Goal: Information Seeking & Learning: Find specific fact

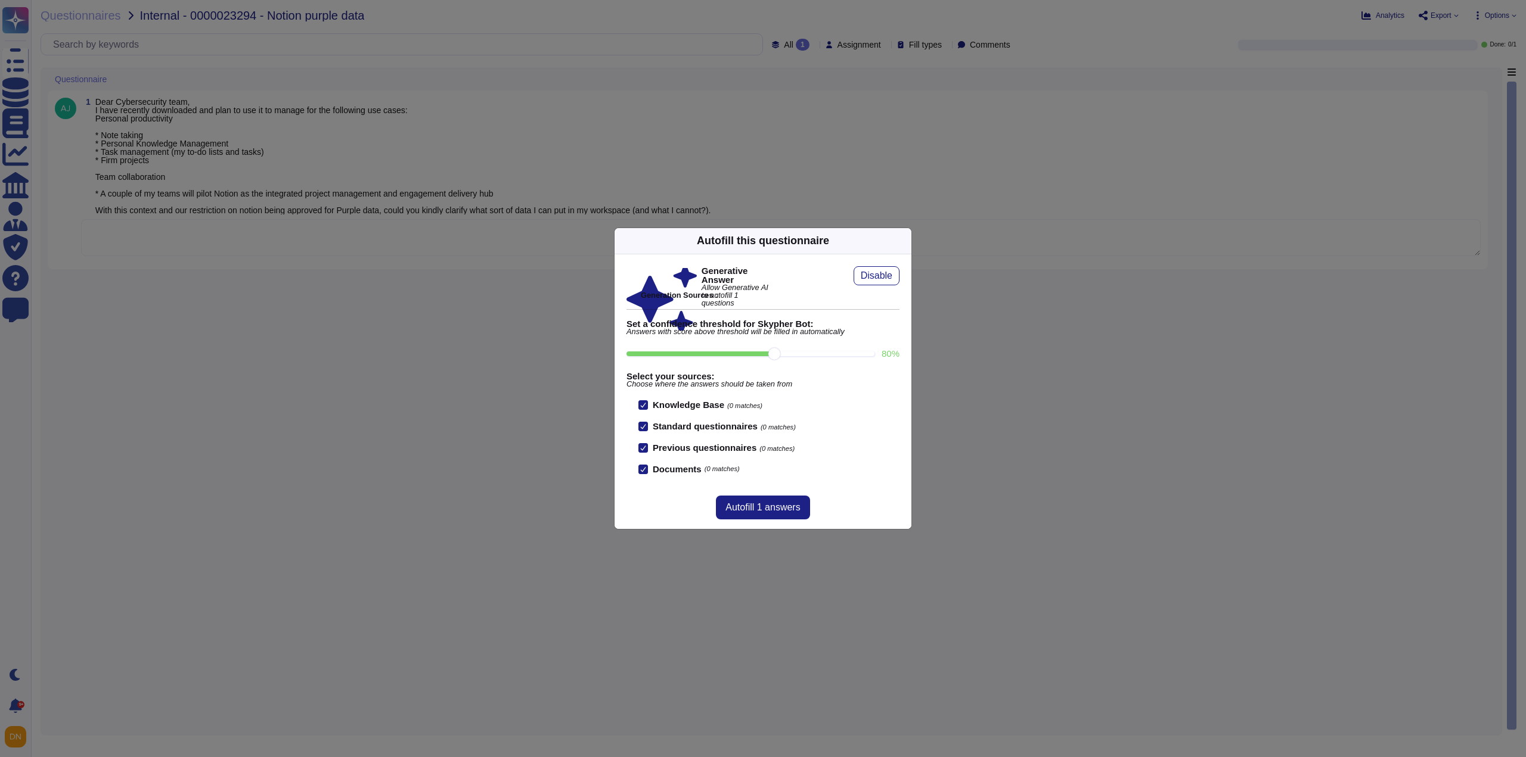
click at [904, 279] on icon at bounding box center [1018, 393] width 229 height 229
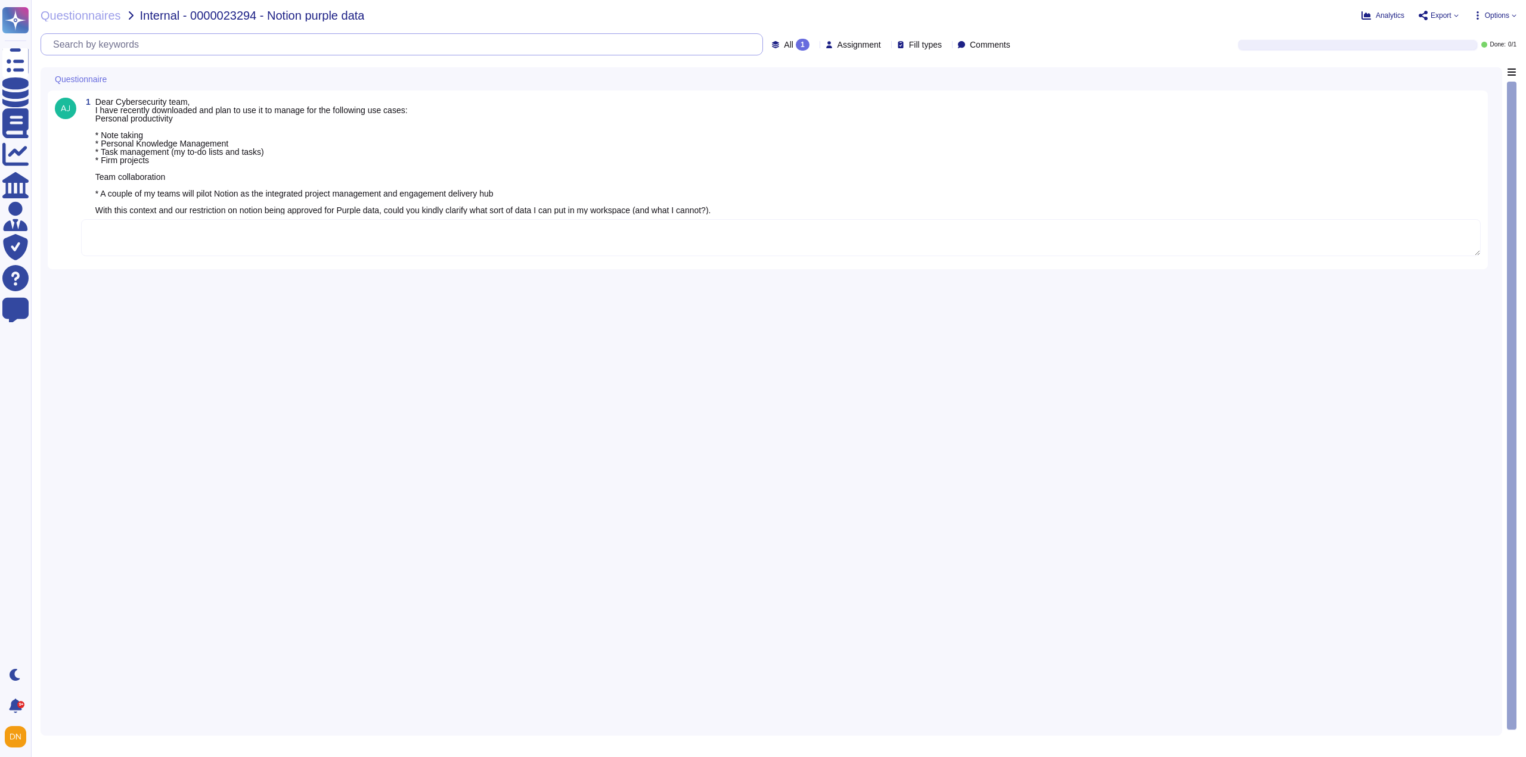
click at [70, 48] on input "text" at bounding box center [404, 44] width 715 height 21
paste input "SBTi ID"
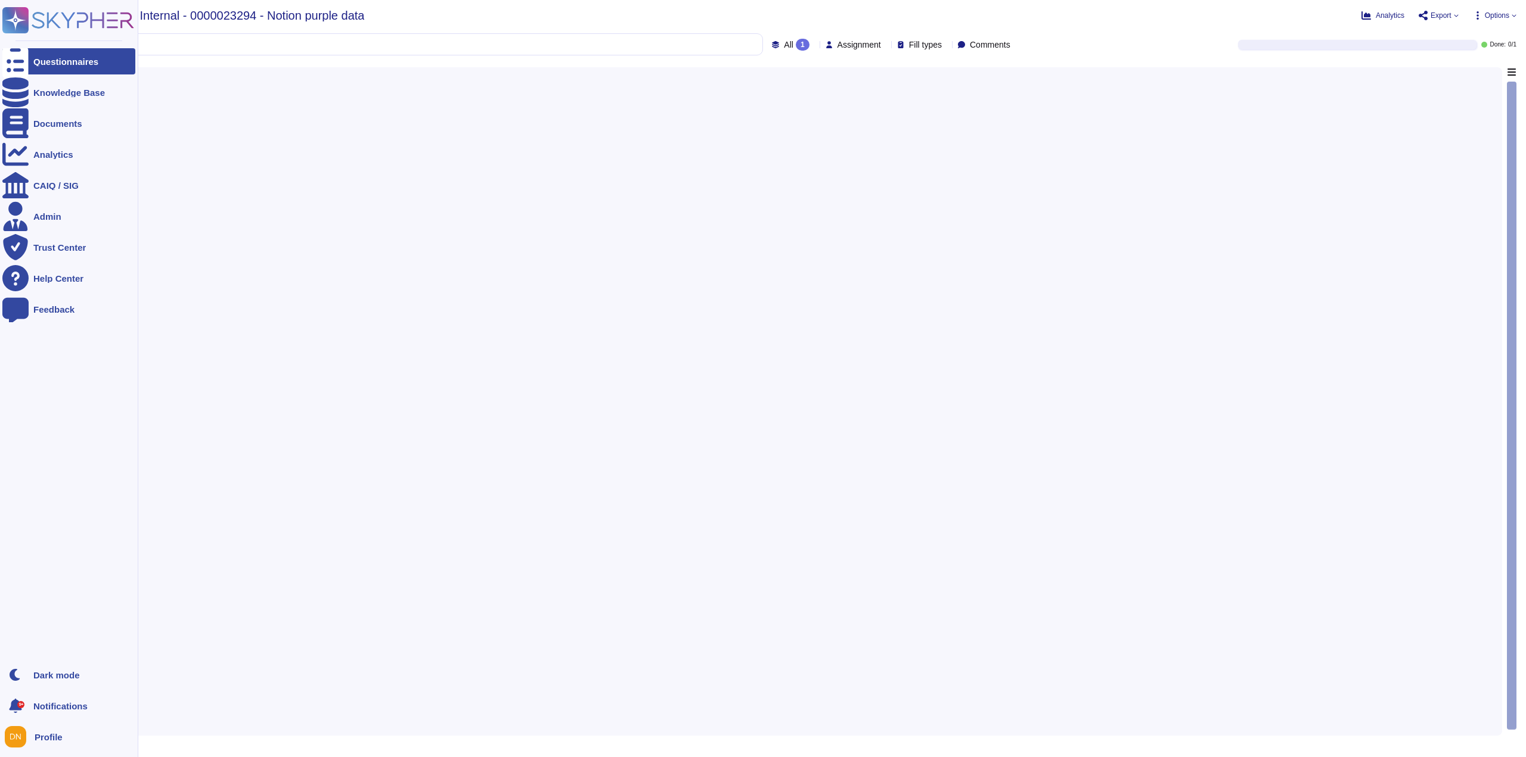
type input "SBTi ID"
click at [18, 24] on rect at bounding box center [15, 20] width 26 height 26
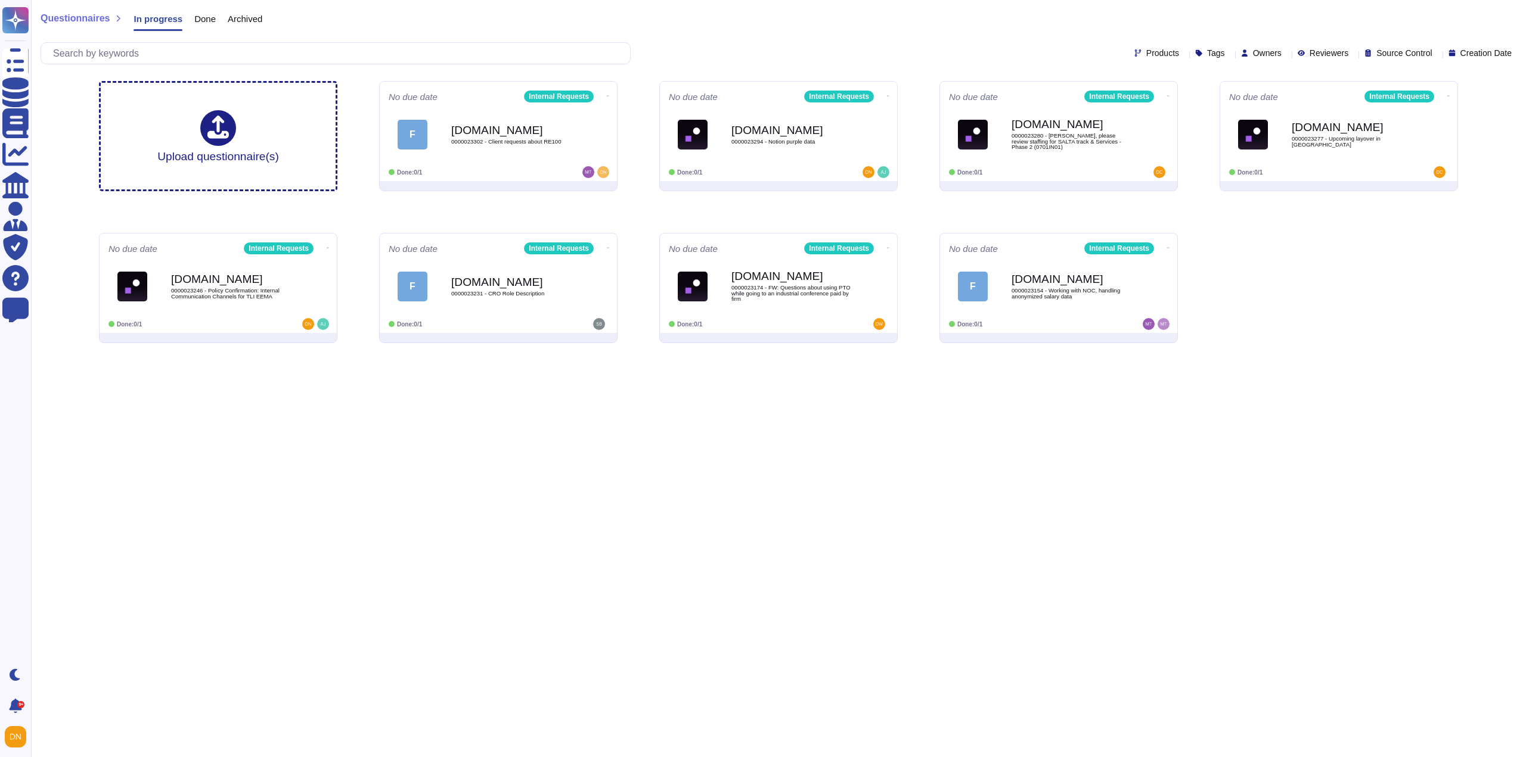
click at [61, 172] on div "Questionnaires In progress Done Archived Products Tags Owners Reviewers Source …" at bounding box center [778, 176] width 1495 height 353
click at [107, 64] on div "Questionnaires In progress Done Archived Products Tags Owners Reviewers Source …" at bounding box center [778, 36] width 1495 height 72
click at [107, 60] on input "text" at bounding box center [338, 53] width 583 height 21
paste input "SBTi ID"
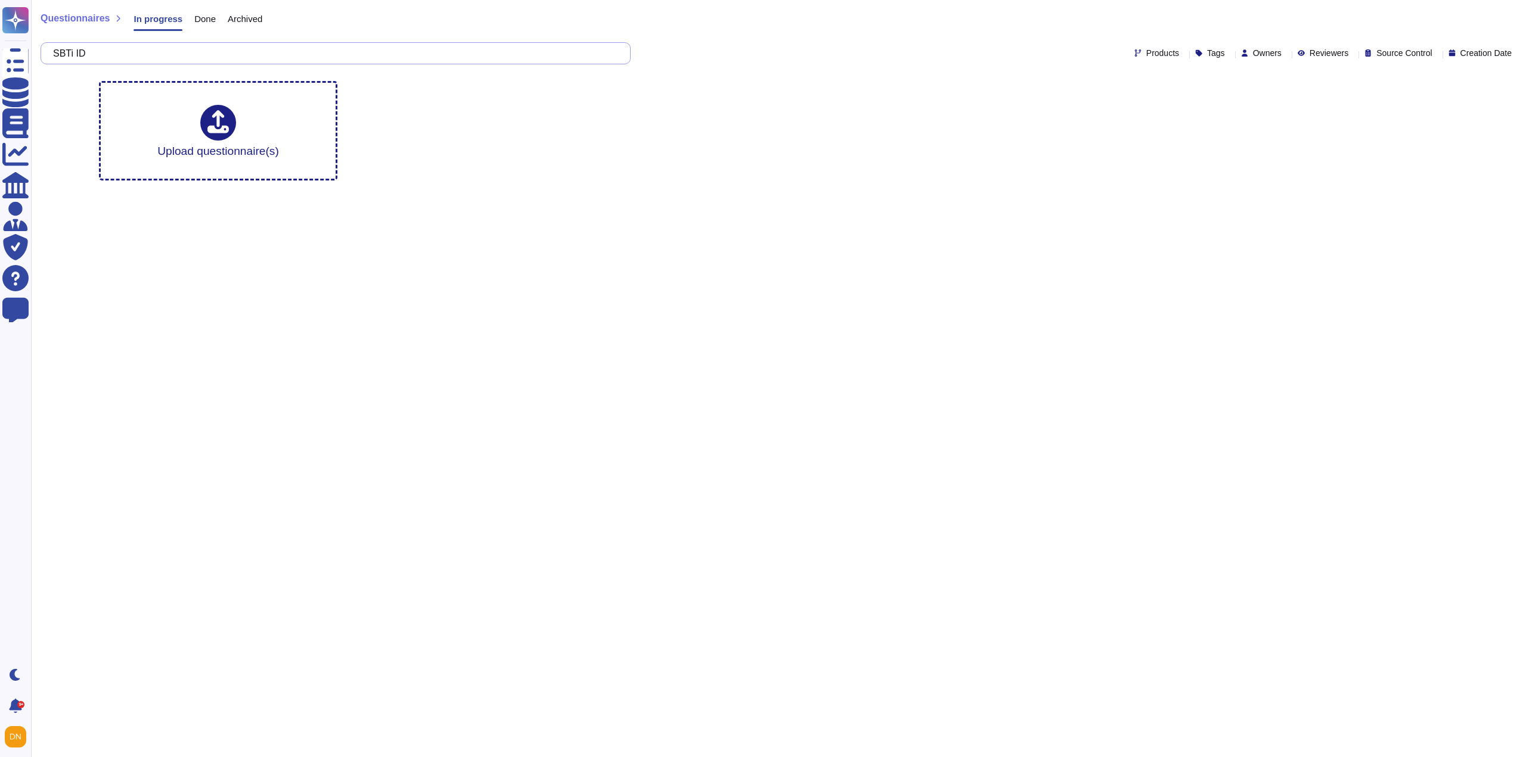
type input "SBTi ID"
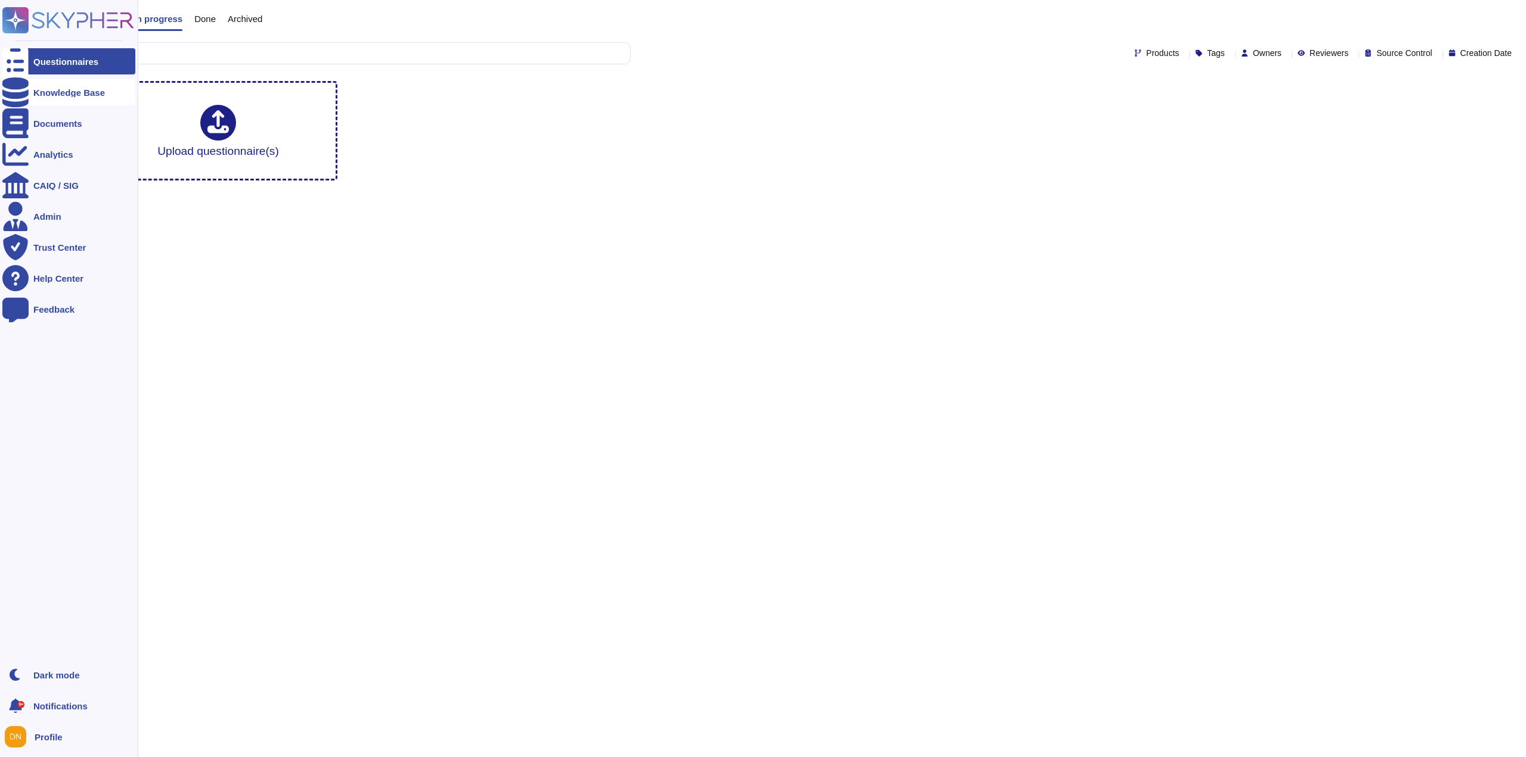
click at [20, 96] on icon at bounding box center [15, 92] width 26 height 30
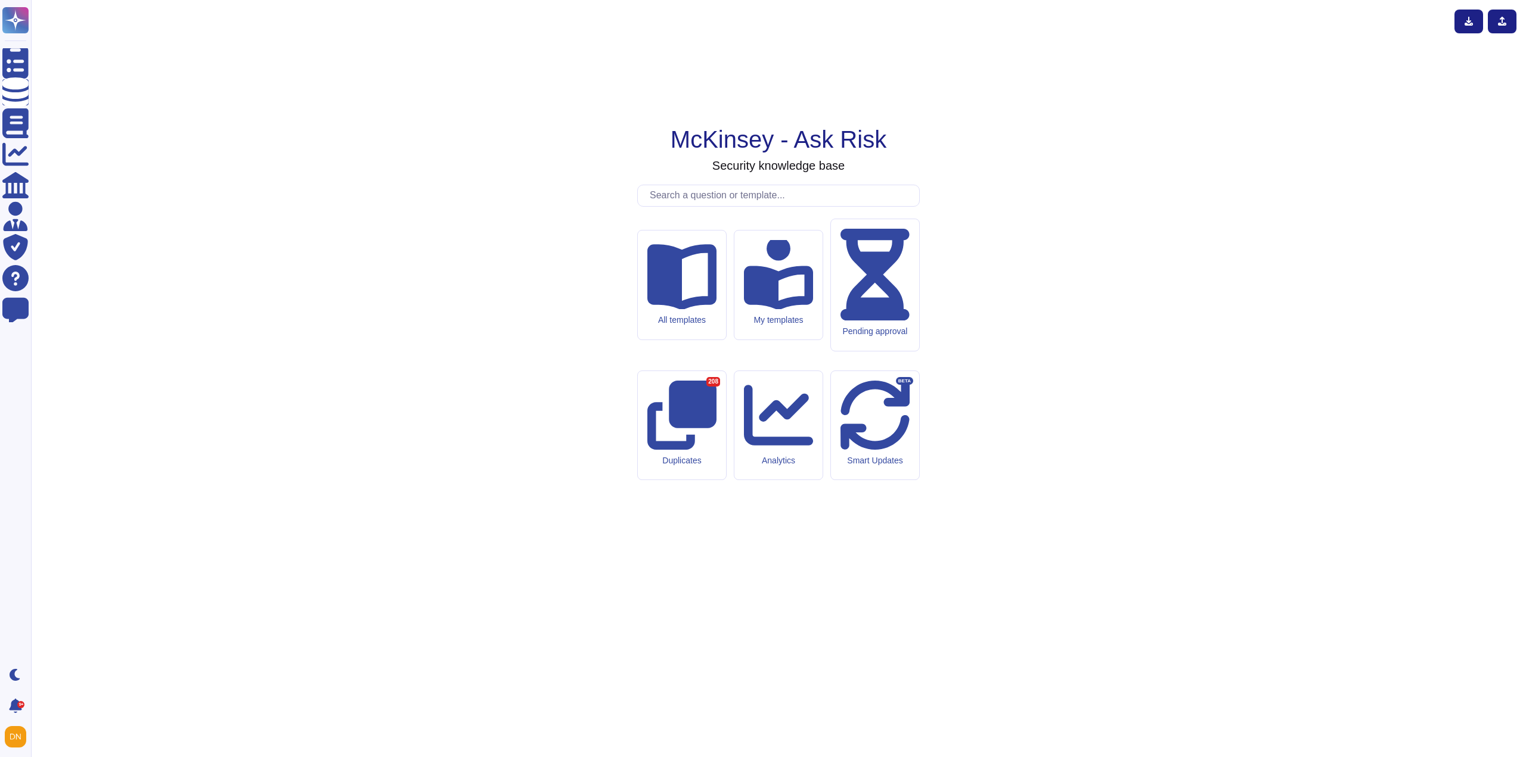
click at [749, 206] on input "text" at bounding box center [781, 195] width 275 height 21
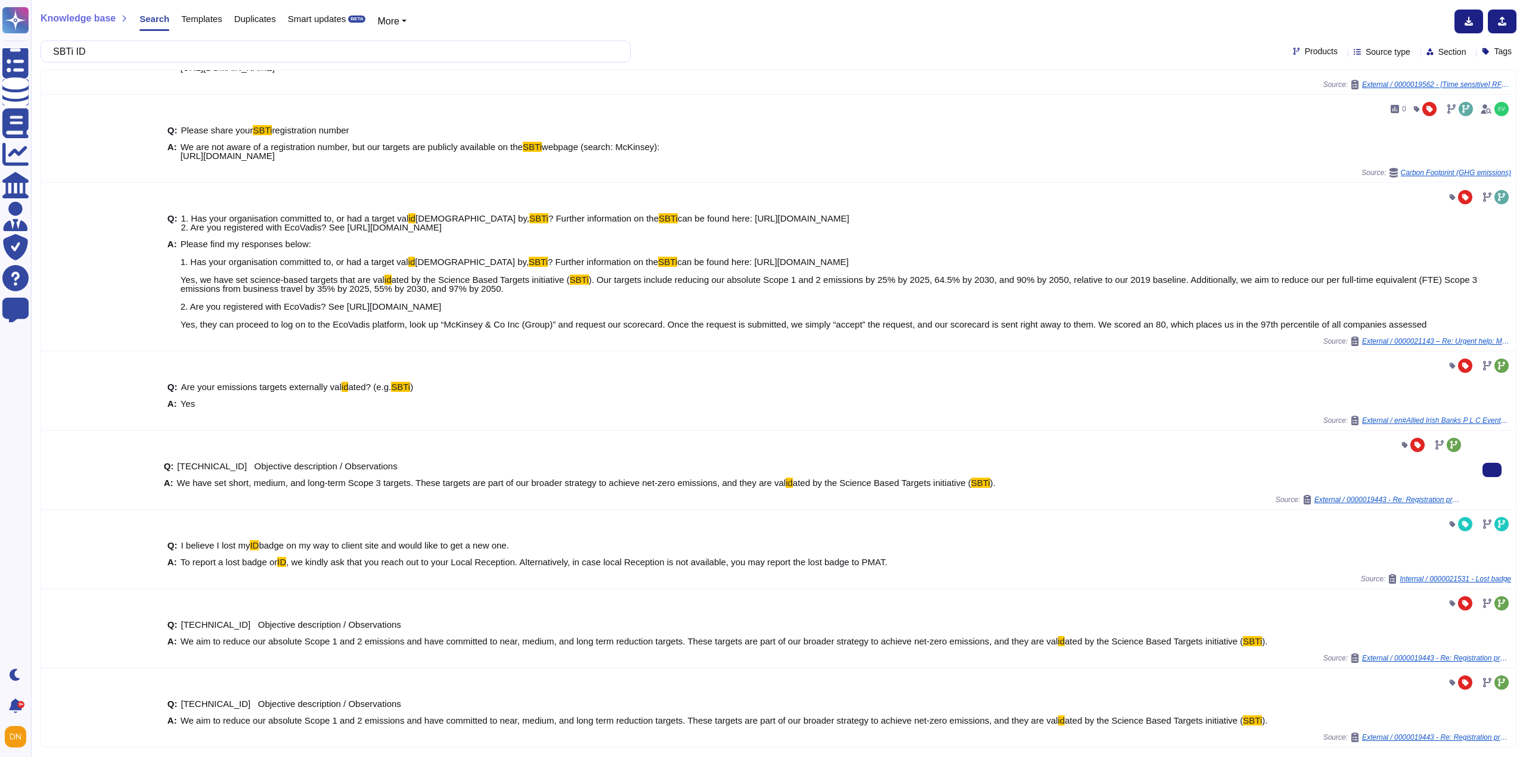
scroll to position [64, 0]
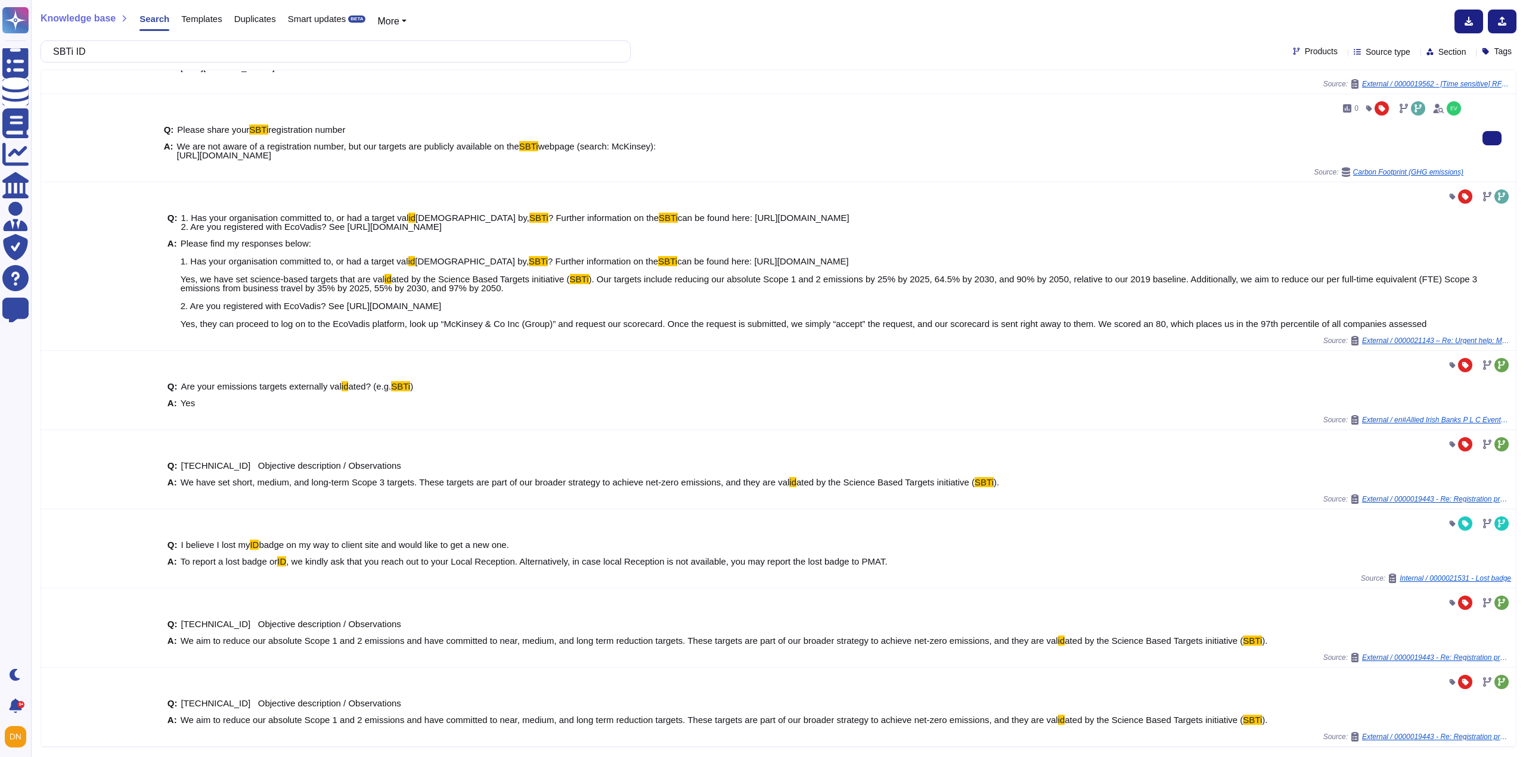
drag, startPoint x: 347, startPoint y: 129, endPoint x: 178, endPoint y: 131, distance: 169.9
click at [178, 131] on div "Q: Please share your SBTi registration number" at bounding box center [813, 129] width 1299 height 9
copy span "Please share your SBTi registration number"
